Goal: Check status: Check status

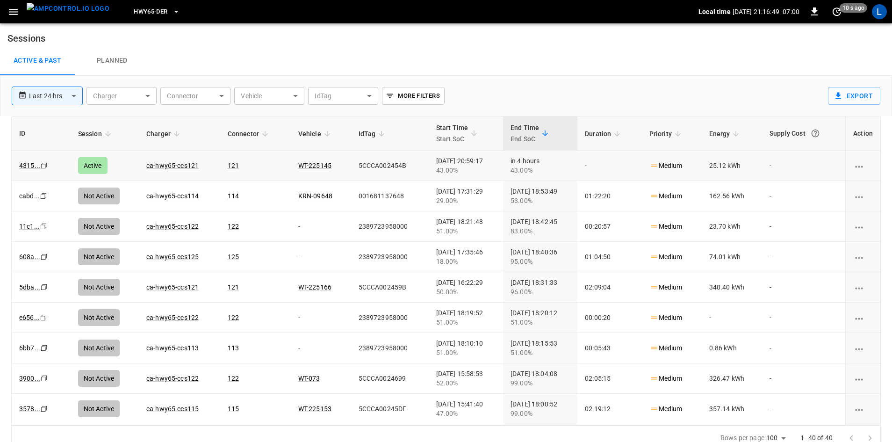
click at [143, 169] on td "ca-hwy65-ccs121" at bounding box center [179, 165] width 81 height 30
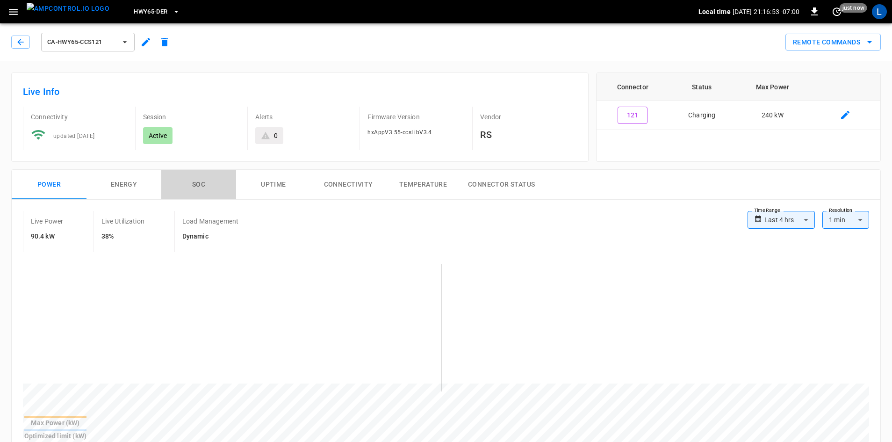
click at [208, 184] on button "SOC" at bounding box center [198, 185] width 75 height 30
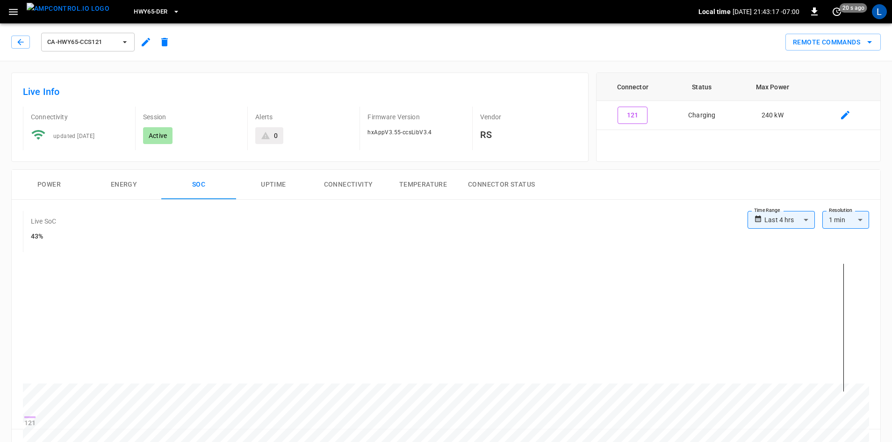
click at [39, 184] on button "Power" at bounding box center [49, 185] width 75 height 30
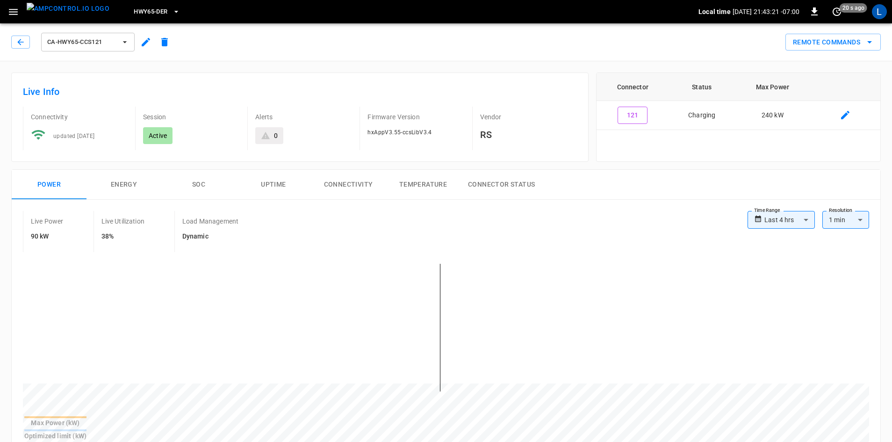
click at [196, 183] on button "SOC" at bounding box center [198, 185] width 75 height 30
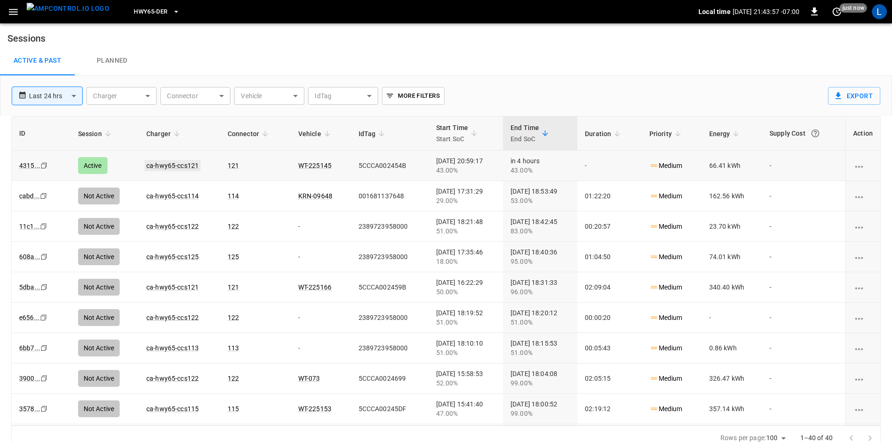
click at [175, 163] on link "ca-hwy65-ccs121" at bounding box center [172, 165] width 56 height 11
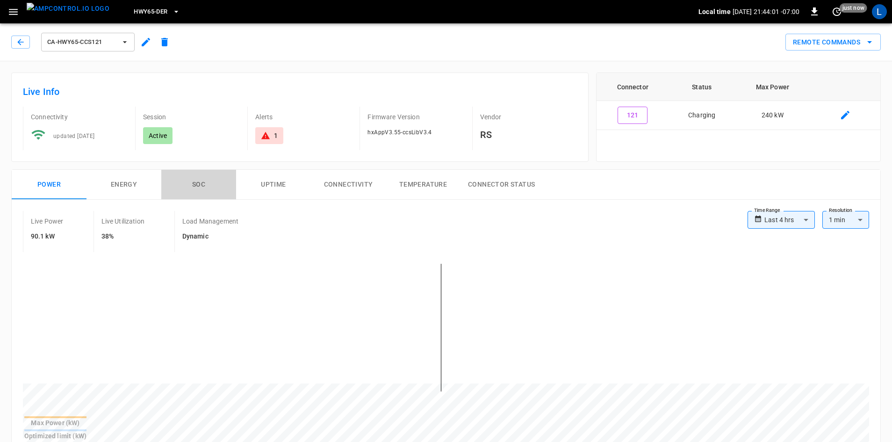
click at [195, 183] on button "SOC" at bounding box center [198, 185] width 75 height 30
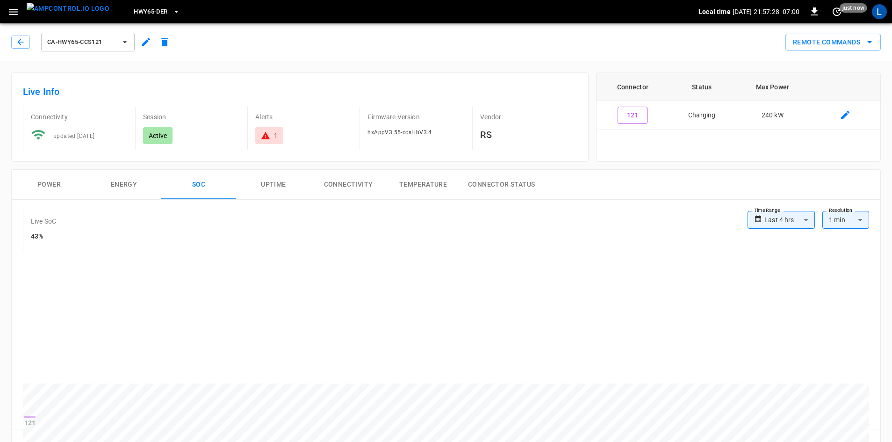
click at [43, 187] on button "Power" at bounding box center [49, 185] width 75 height 30
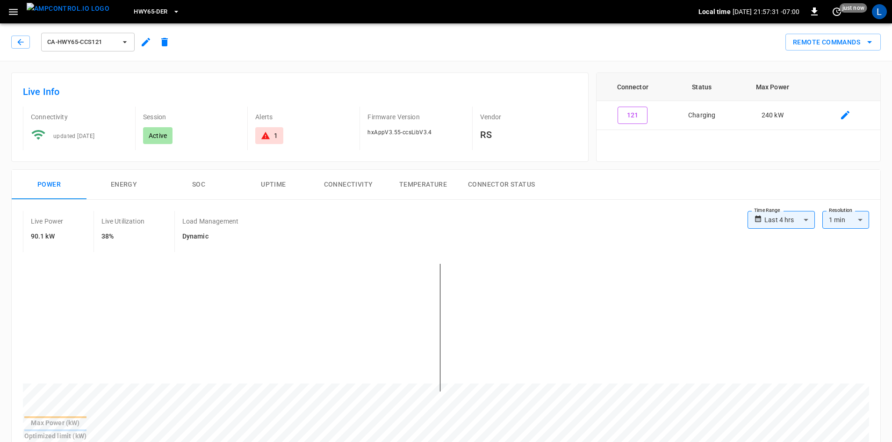
click at [199, 183] on button "SOC" at bounding box center [198, 185] width 75 height 30
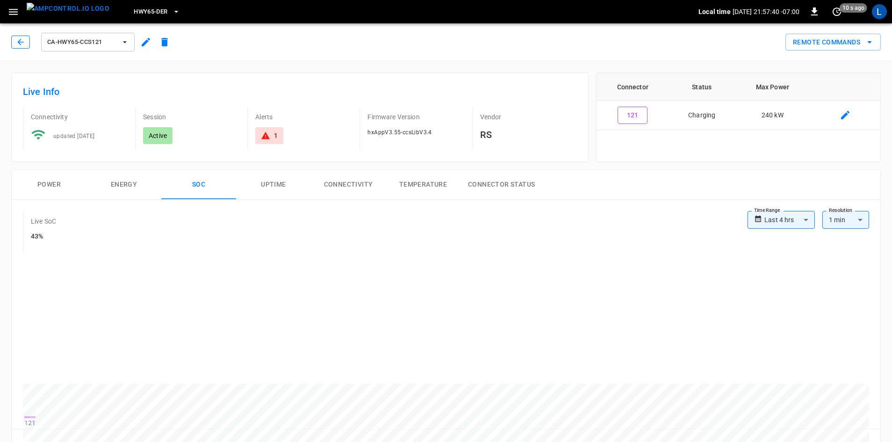
click at [26, 46] on button "button" at bounding box center [20, 42] width 19 height 13
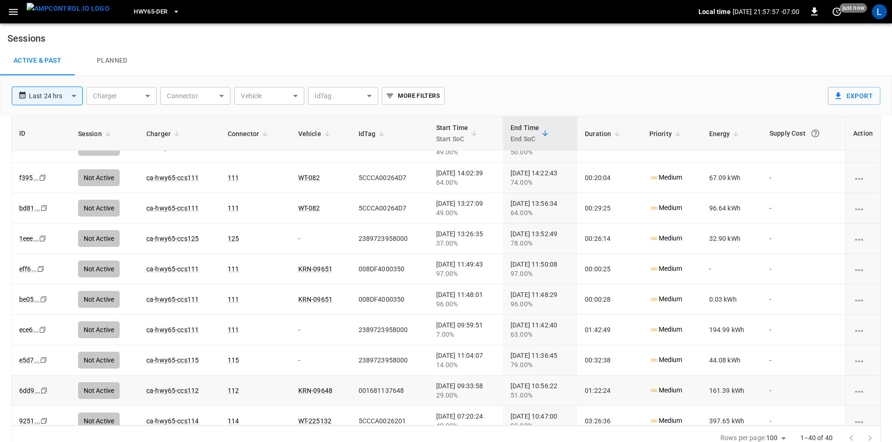
scroll to position [654, 0]
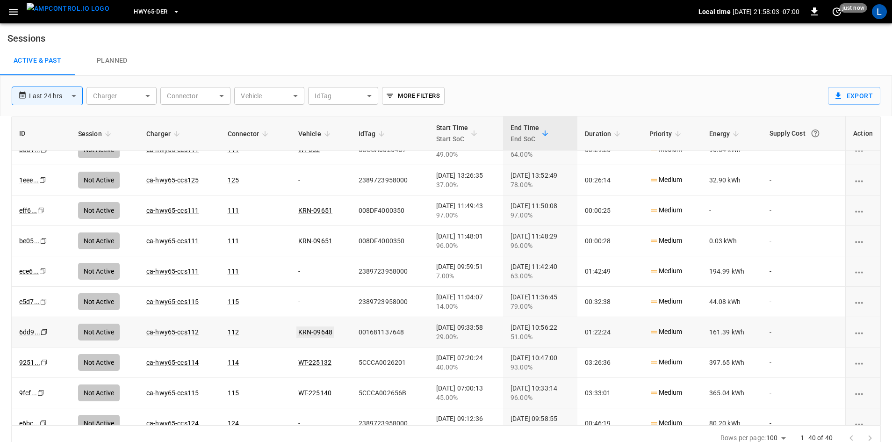
click at [296, 327] on link "KRN-09648" at bounding box center [315, 331] width 38 height 11
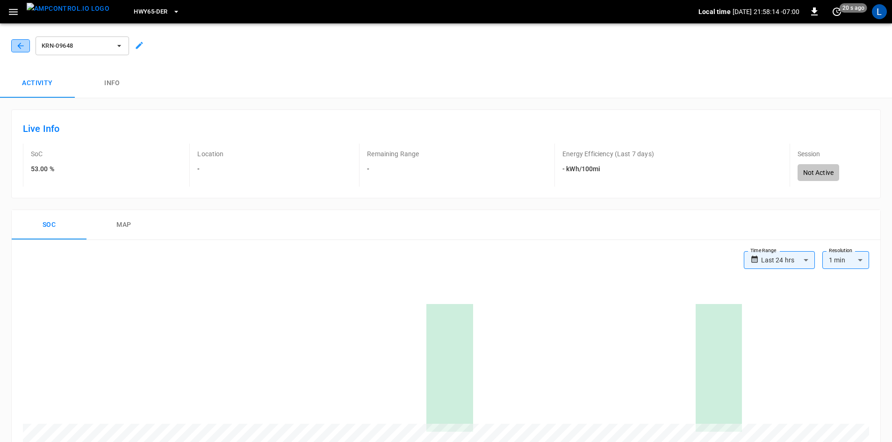
click at [26, 46] on button "button" at bounding box center [20, 45] width 19 height 13
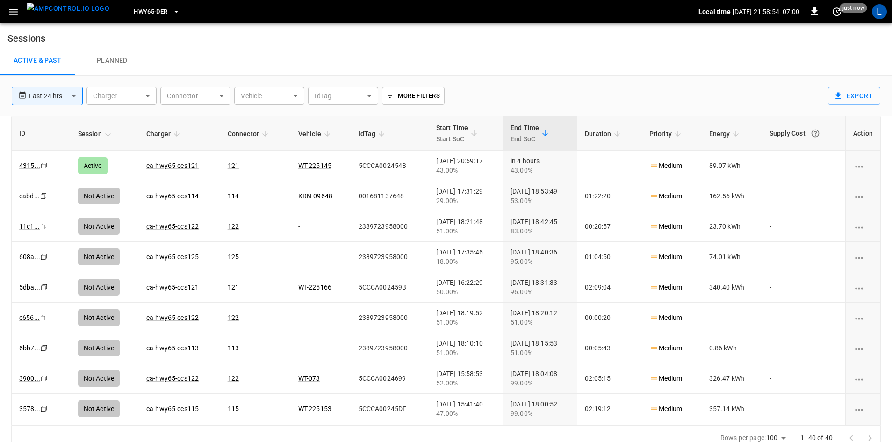
click at [150, 15] on span "HWY65-DER" at bounding box center [151, 12] width 34 height 11
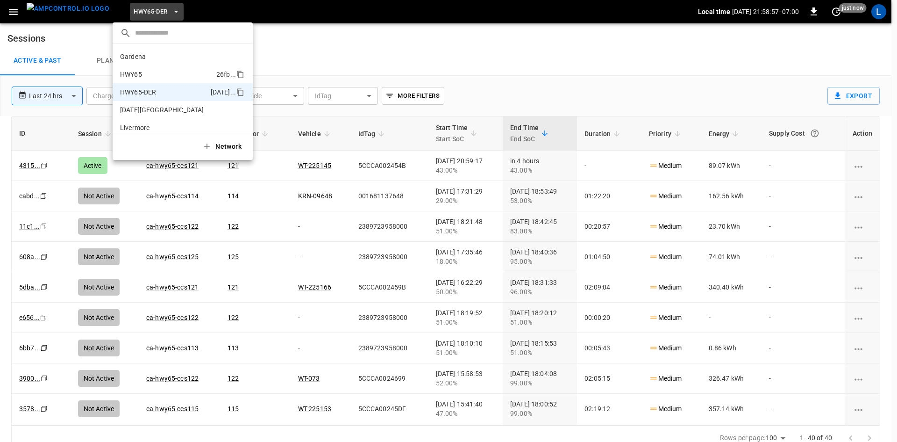
click at [147, 76] on p "HWY65" at bounding box center [166, 74] width 93 height 9
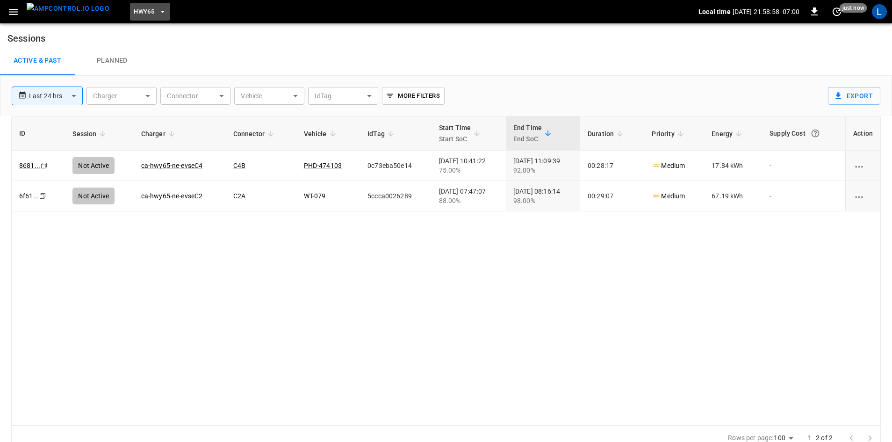
click at [135, 14] on span "HWY65" at bounding box center [144, 12] width 21 height 11
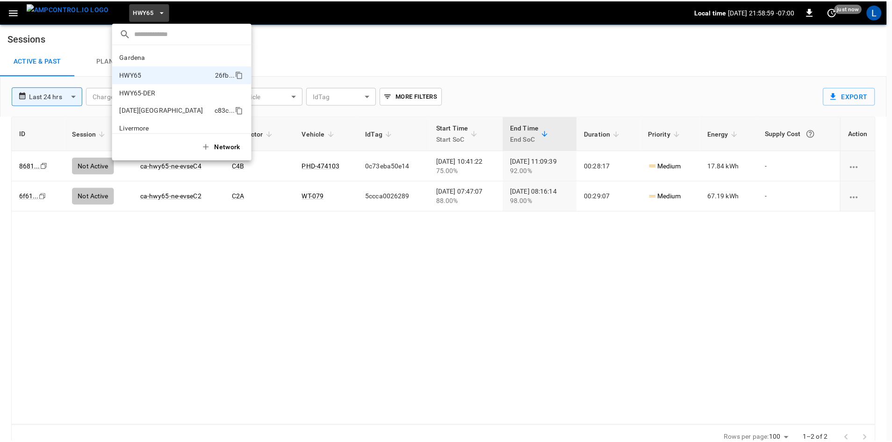
scroll to position [15, 0]
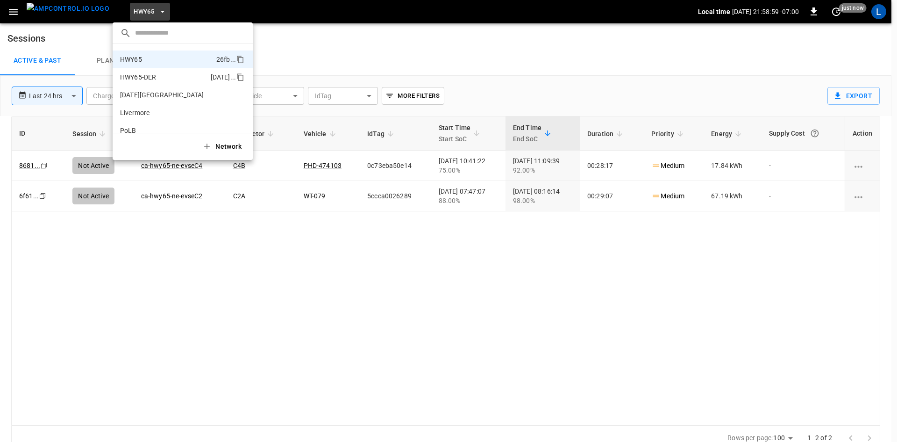
click at [143, 82] on p "HWY65-DER" at bounding box center [163, 76] width 87 height 9
